Goal: Obtain resource: Obtain resource

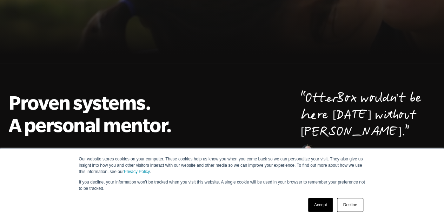
click at [312, 201] on link "Accept" at bounding box center [320, 205] width 25 height 14
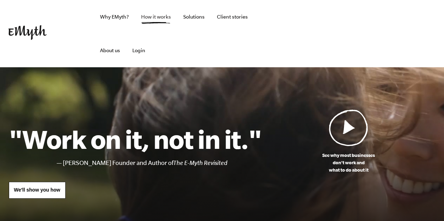
click at [154, 18] on link "How it works" at bounding box center [155, 17] width 41 height 34
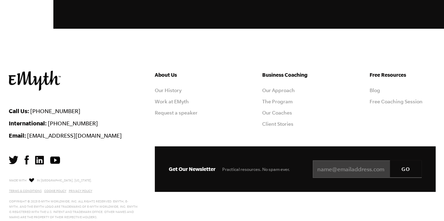
scroll to position [2336, 0]
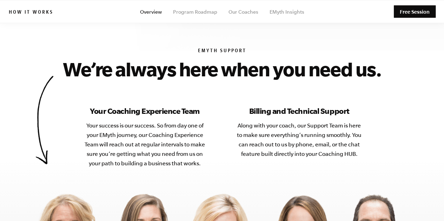
scroll to position [2740, 0]
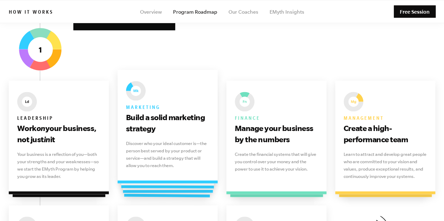
scroll to position [437, 0]
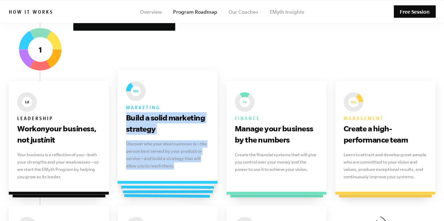
drag, startPoint x: 124, startPoint y: 118, endPoint x: 176, endPoint y: 164, distance: 70.0
click at [176, 164] on div "Marketing Build a solid marketing strategy Discover who your ideal customer is—…" at bounding box center [167, 127] width 100 height 114
copy div "Build a solid marketing strategy Discover who your ideal customer is—the person…"
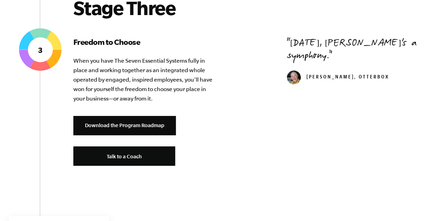
scroll to position [1421, 0]
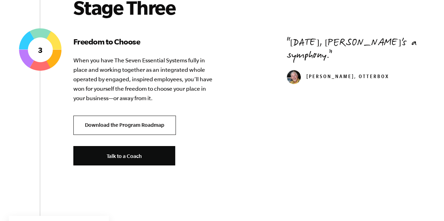
click at [152, 122] on link "Download the Program Roadmap" at bounding box center [124, 125] width 102 height 19
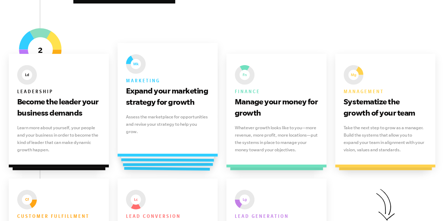
scroll to position [1024, 0]
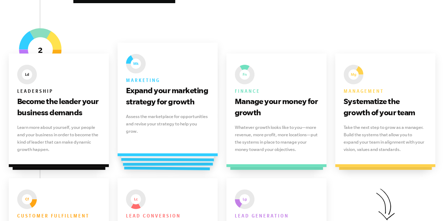
click at [175, 104] on h3 "Expand your marketing strategy for growth" at bounding box center [167, 96] width 83 height 22
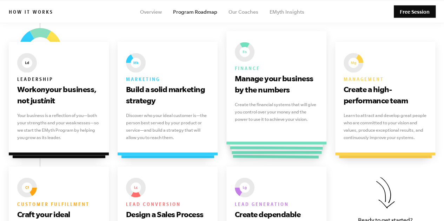
scroll to position [477, 0]
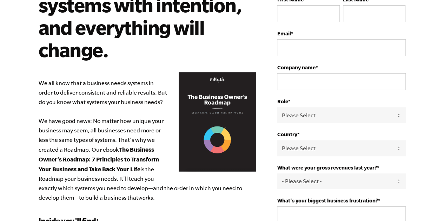
scroll to position [26, 0]
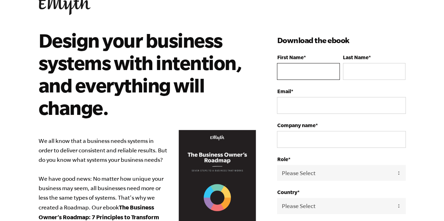
click at [292, 67] on input "First Name *" at bounding box center [308, 71] width 62 height 17
type input "Eric"
type input "Burns"
select select "United States"
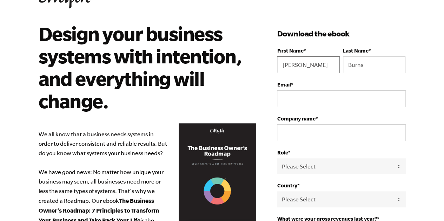
scroll to position [33, 0]
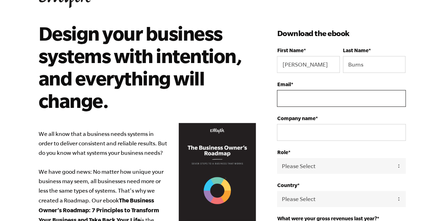
click at [313, 98] on input "Email *" at bounding box center [341, 98] width 128 height 17
type input "Admin@ekburns.com"
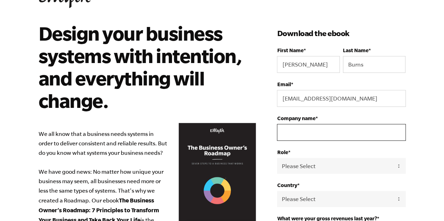
click at [316, 130] on input "Company name *" at bounding box center [341, 132] width 128 height 17
type input "EKB Ventures LLC"
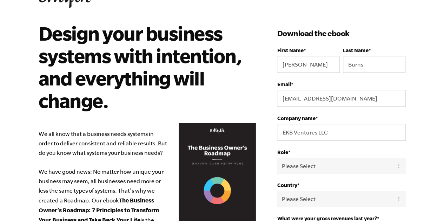
click at [315, 174] on fieldset "Role * Please Select Owner Partner / Co-Owner Executive Employee / Other" at bounding box center [341, 165] width 128 height 33
click at [304, 165] on select "Please Select Owner Partner / Co-Owner Executive Employee / Other" at bounding box center [341, 166] width 128 height 16
select select "Owner"
click at [277, 158] on select "Please Select Owner Partner / Co-Owner Executive Employee / Other" at bounding box center [341, 166] width 128 height 16
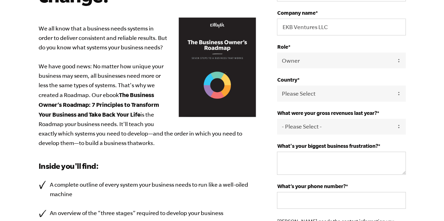
scroll to position [147, 0]
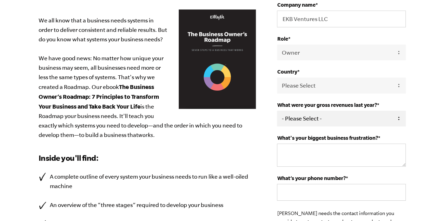
click at [316, 116] on select "- Please Select - 0-75K 76-150K 151-275K 276-500K 501-750K 751-1M 1-2.5M 2.5-5M…" at bounding box center [341, 119] width 128 height 16
select select "0-75K"
click at [277, 111] on select "- Please Select - 0-75K 76-150K 151-275K 276-500K 501-750K 751-1M 1-2.5M 2.5-5M…" at bounding box center [341, 119] width 128 height 16
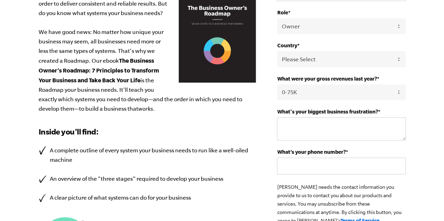
scroll to position [174, 0]
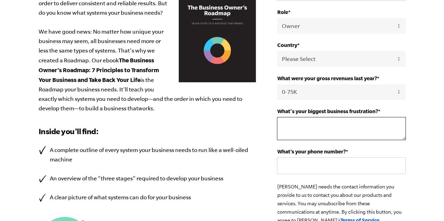
click at [302, 126] on textarea "What's your biggest business frustration? *" at bounding box center [341, 128] width 128 height 23
type textarea "focus"
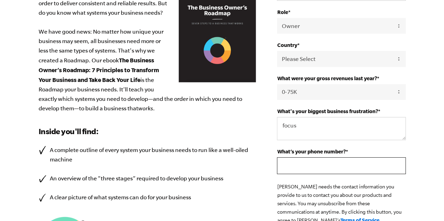
click at [305, 164] on input "What’s your phone number? *" at bounding box center [341, 165] width 128 height 17
type input "(402)980-6463"
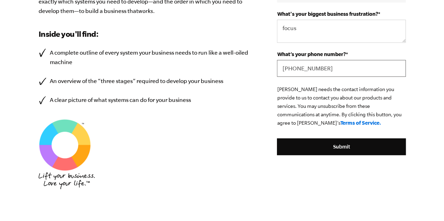
scroll to position [271, 0]
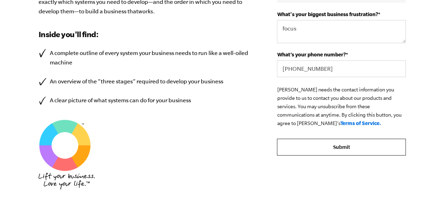
click at [323, 149] on input "Submit" at bounding box center [341, 147] width 128 height 17
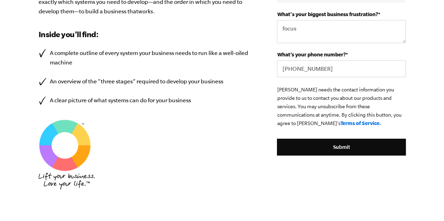
scroll to position [348, 0]
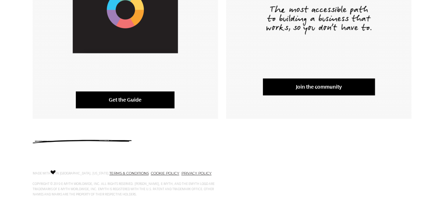
scroll to position [194, 0]
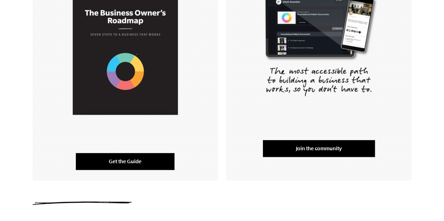
click at [133, 160] on link "Get the Guide" at bounding box center [125, 161] width 99 height 17
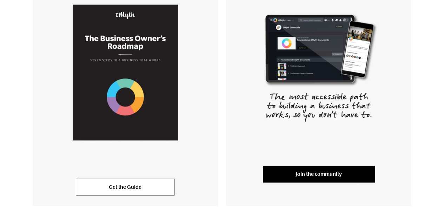
scroll to position [171, 0]
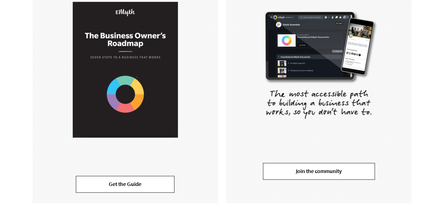
click at [305, 174] on link "Join the community" at bounding box center [319, 171] width 112 height 17
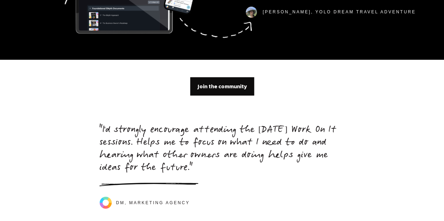
scroll to position [2173, 0]
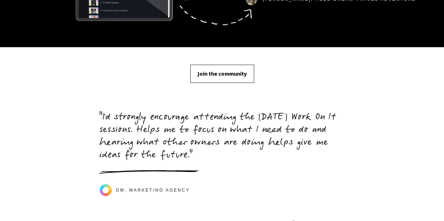
click at [239, 68] on link "Join the community" at bounding box center [222, 74] width 64 height 18
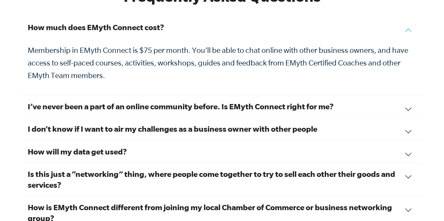
scroll to position [2403, 0]
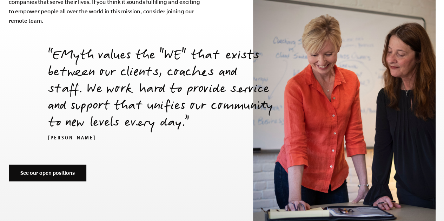
scroll to position [2499, 0]
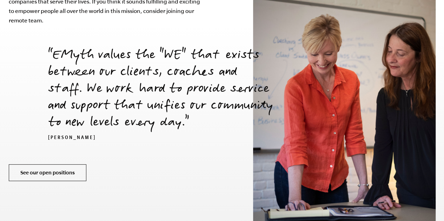
click at [66, 164] on link "See our open positions" at bounding box center [48, 172] width 78 height 17
